Goal: Task Accomplishment & Management: Complete application form

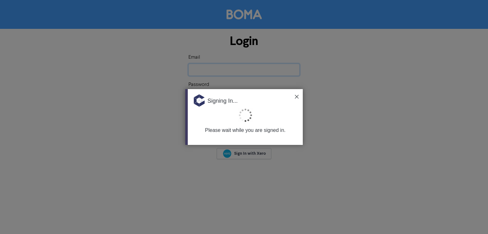
type input "[EMAIL_ADDRESS][DOMAIN_NAME]"
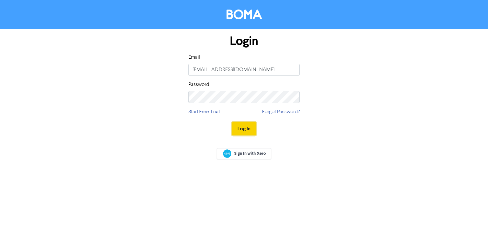
click at [242, 127] on button "Log In" at bounding box center [244, 128] width 24 height 13
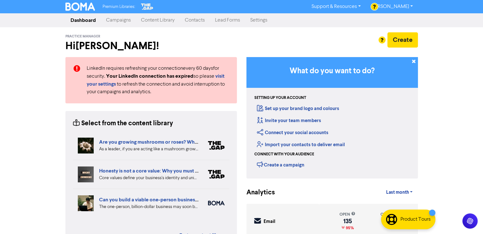
click at [192, 19] on link "Contacts" at bounding box center [195, 20] width 30 height 13
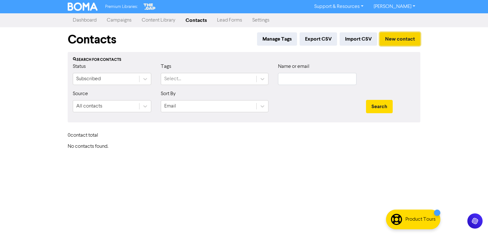
click at [395, 37] on button "New contact" at bounding box center [400, 38] width 41 height 13
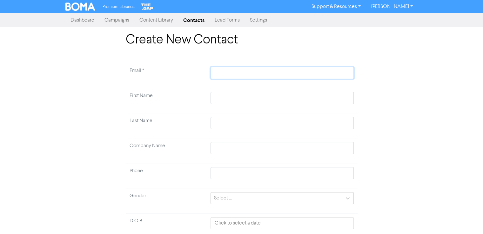
click at [225, 73] on input "text" at bounding box center [282, 73] width 143 height 12
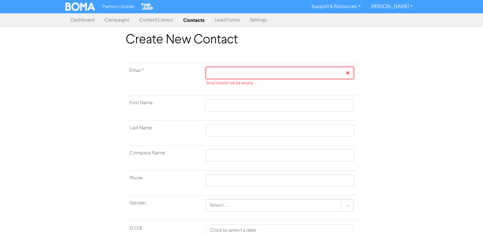
click at [255, 69] on input "text" at bounding box center [280, 73] width 148 height 12
paste input "[EMAIL_ADDRESS][DOMAIN_NAME]"
type input "[EMAIL_ADDRESS][DOMAIN_NAME]"
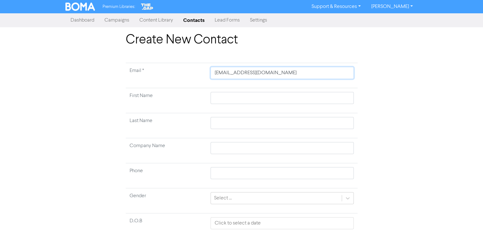
type input "[EMAIL_ADDRESS][DOMAIN_NAME]"
click at [231, 98] on input "text" at bounding box center [282, 98] width 143 height 12
type input "K"
type input "Ka"
type input "[PERSON_NAME]"
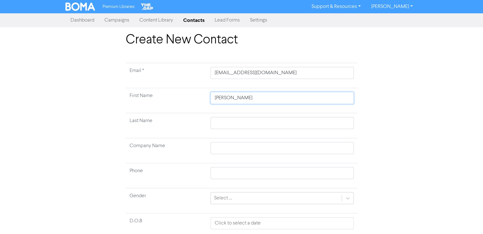
type input "[PERSON_NAME]"
type input "M"
type input "Mo"
type input "Mor"
type input "Morl"
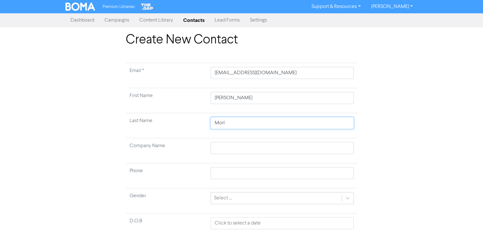
type input "Morle"
type input "[PERSON_NAME]"
click at [221, 152] on input "text" at bounding box center [282, 148] width 143 height 12
type input "O"
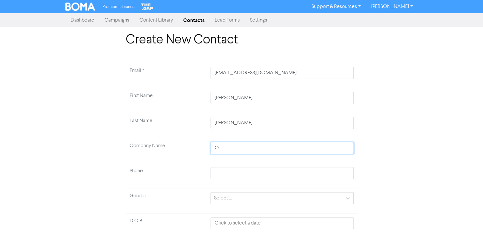
type input "Op"
type input "Ope"
type input "Open"
type input "Open H"
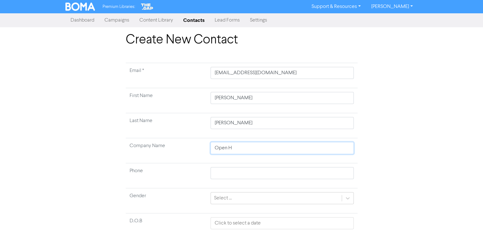
type input "Open Ho"
type input "Open Hou"
type input "Open Hous"
type input "Open House"
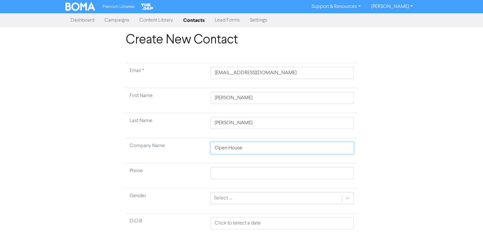
type input "Open House S"
type input "Open House Sk"
type input "Open House Ski"
type input "Open House Skin"
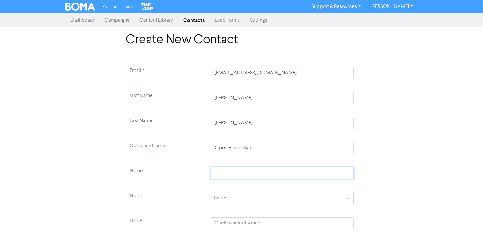
click at [229, 178] on input "text" at bounding box center [282, 173] width 143 height 12
click at [237, 173] on input "text" at bounding box center [282, 173] width 143 height 12
paste input "0466755807"
type input "0466755807"
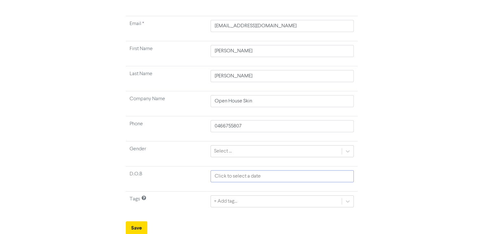
click at [245, 177] on input "text" at bounding box center [282, 177] width 143 height 12
select select "7"
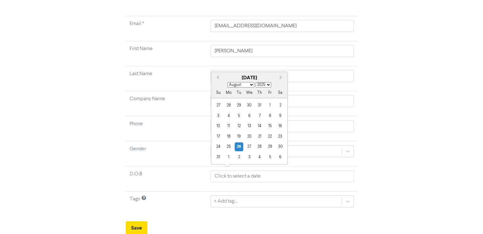
click at [268, 83] on select "1900 1901 1902 1903 1904 1905 1906 1907 1908 1909 1910 1911 1912 1913 1914 1915…" at bounding box center [264, 84] width 16 height 5
select select "1999"
click at [256, 82] on select "1900 1901 1902 1903 1904 1905 1906 1907 1908 1909 1910 1911 1912 1913 1914 1915…" at bounding box center [264, 84] width 16 height 5
click at [246, 83] on select "January February March April May June July August September October November De…" at bounding box center [240, 84] width 27 height 5
select select "11"
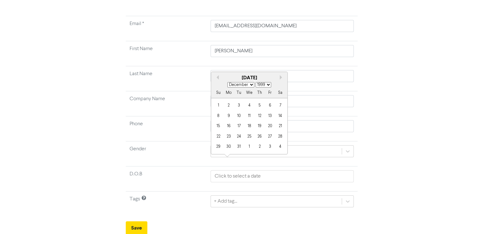
click at [227, 82] on select "January February March April May June July August September October November De…" at bounding box center [240, 84] width 27 height 5
click at [278, 128] on div "18" at bounding box center [280, 126] width 9 height 9
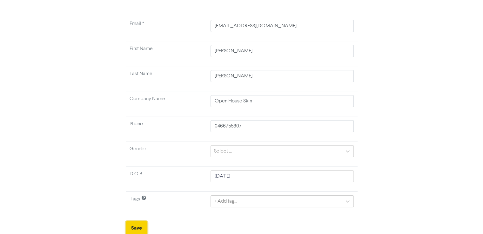
click at [132, 226] on button "Save" at bounding box center [137, 228] width 22 height 13
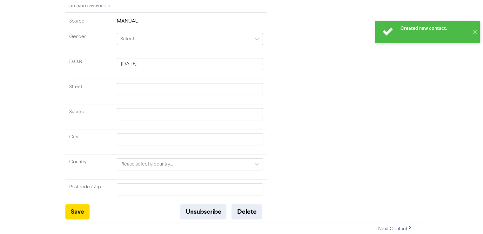
scroll to position [146, 0]
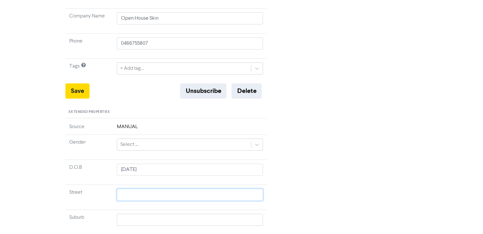
click at [142, 190] on input "text" at bounding box center [190, 195] width 146 height 12
click at [139, 192] on input "text" at bounding box center [190, 195] width 146 height 12
paste input "[STREET_ADDRESS]"
type input "[STREET_ADDRESS]"
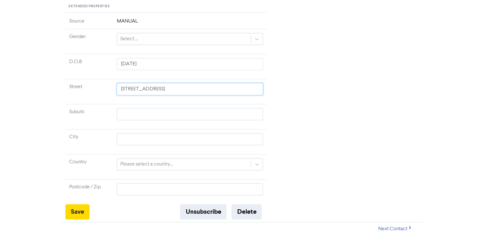
type input "[STREET_ADDRESS]"
click at [136, 117] on input "text" at bounding box center [190, 114] width 146 height 12
paste input "[GEOGRAPHIC_DATA]"
type input "[GEOGRAPHIC_DATA]"
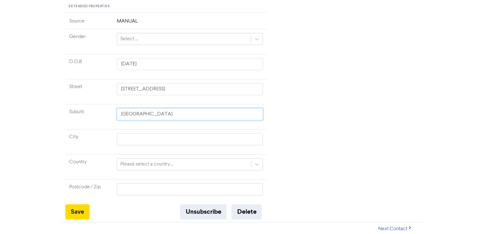
type input "[GEOGRAPHIC_DATA]"
click at [132, 139] on input "text" at bounding box center [190, 139] width 146 height 12
type input "v"
type input "VIC"
click at [160, 162] on div "Please select a country..." at bounding box center [190, 164] width 146 height 12
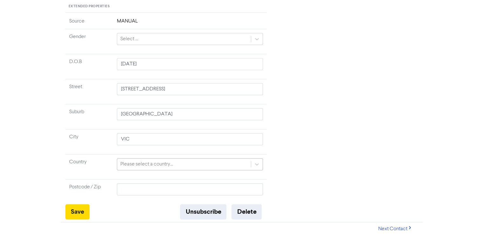
scroll to position [285, 0]
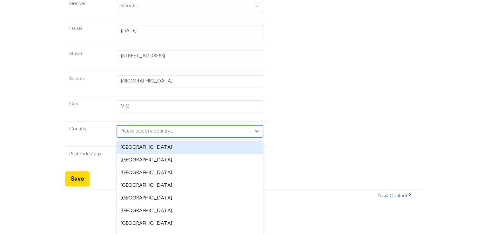
click at [147, 146] on div "[GEOGRAPHIC_DATA]" at bounding box center [190, 147] width 146 height 13
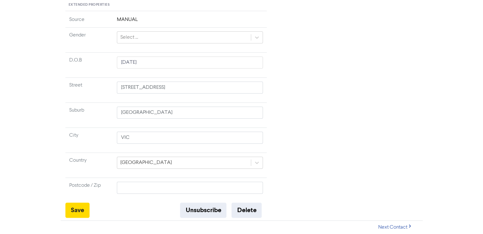
scroll to position [252, 0]
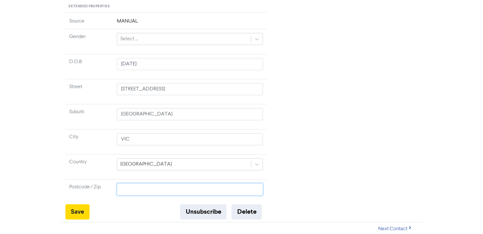
drag, startPoint x: 132, startPoint y: 190, endPoint x: 113, endPoint y: 190, distance: 18.7
click at [132, 190] on input "text" at bounding box center [190, 190] width 146 height 12
click at [132, 188] on input "text" at bounding box center [190, 190] width 146 height 12
type input "3121"
click at [81, 209] on button "Save" at bounding box center [77, 212] width 24 height 15
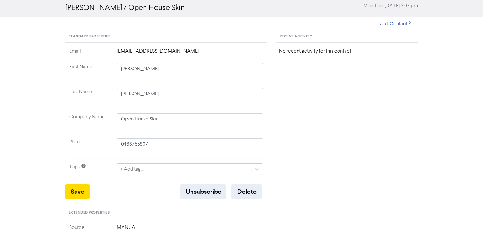
scroll to position [40, 0]
